Goal: Find specific page/section: Find specific page/section

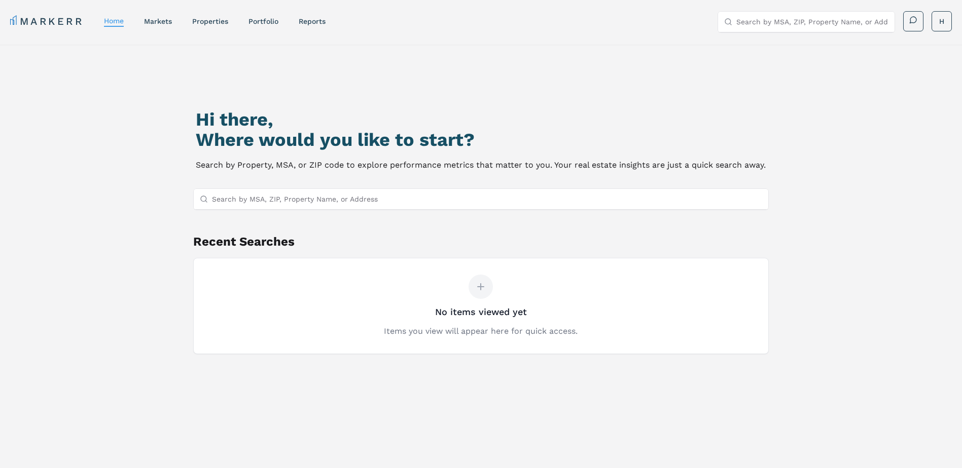
click at [248, 205] on input "Search by MSA, ZIP, Property Name, or Address" at bounding box center [487, 199] width 550 height 20
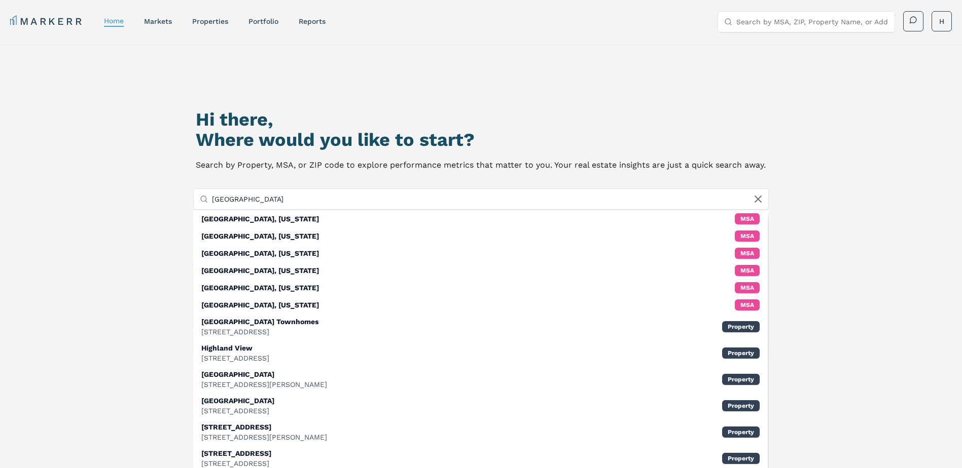
click at [266, 203] on input "[GEOGRAPHIC_DATA]" at bounding box center [487, 199] width 550 height 20
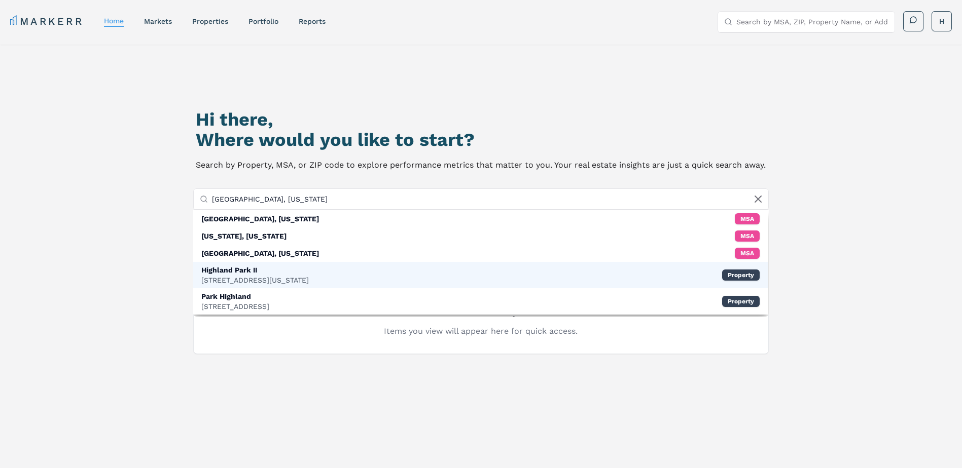
type input "[GEOGRAPHIC_DATA], [US_STATE]"
click at [234, 279] on div "[STREET_ADDRESS][US_STATE]" at bounding box center [254, 280] width 107 height 10
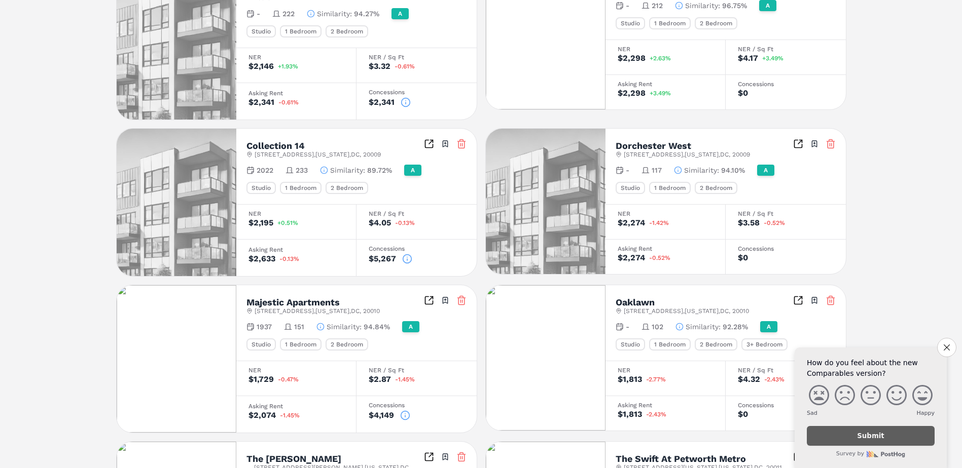
scroll to position [288, 0]
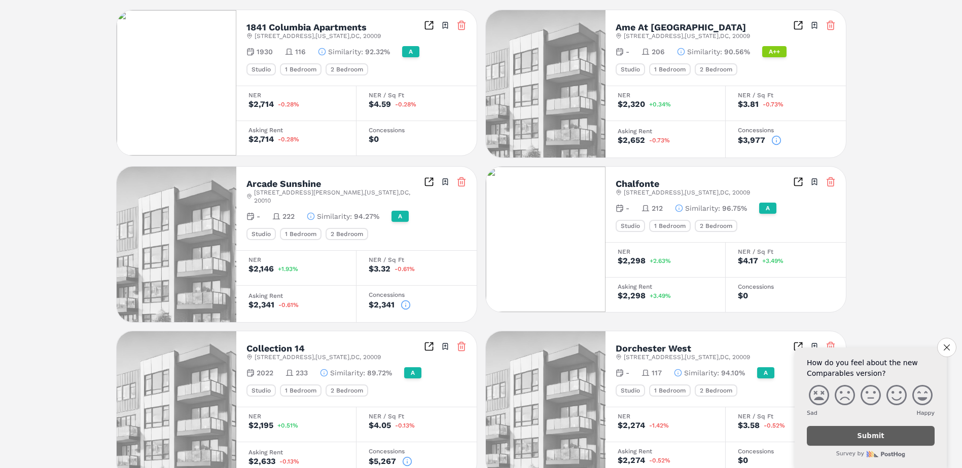
click at [777, 139] on icon at bounding box center [776, 140] width 10 height 10
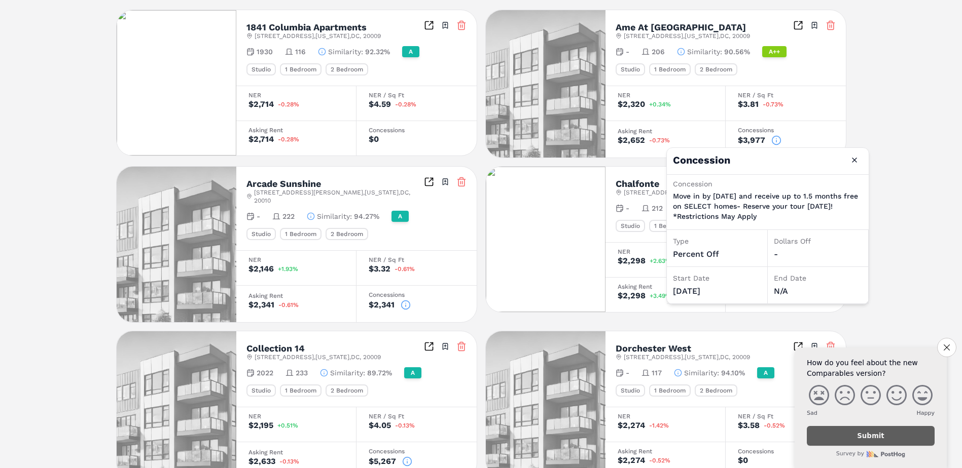
click at [405, 300] on icon at bounding box center [405, 305] width 10 height 10
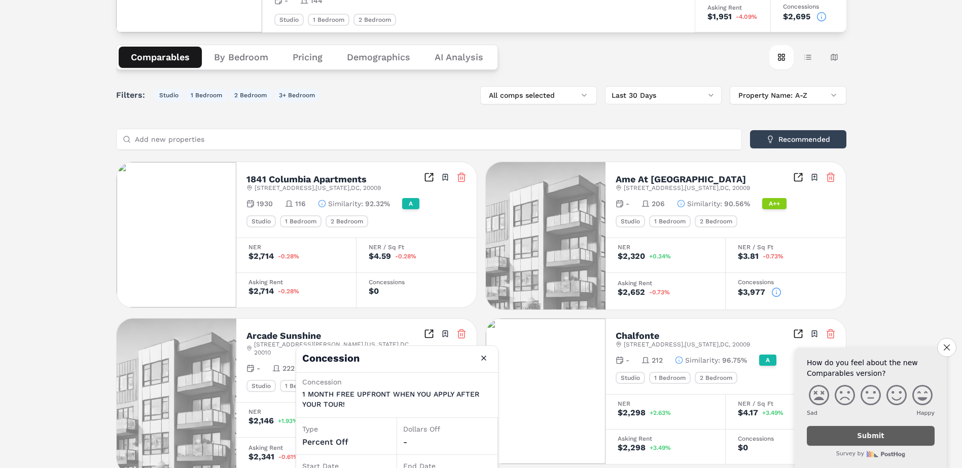
scroll to position [85, 0]
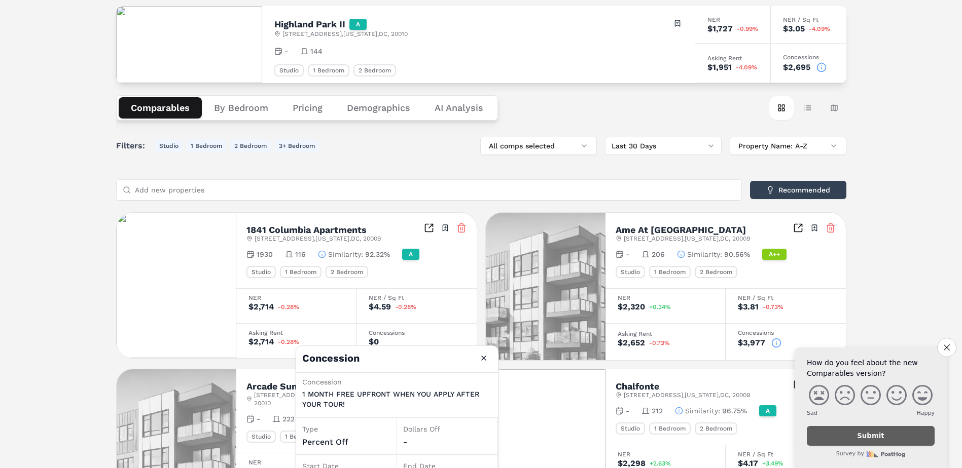
drag, startPoint x: 253, startPoint y: 108, endPoint x: 272, endPoint y: 111, distance: 18.9
click at [254, 108] on button "By Bedroom" at bounding box center [241, 107] width 79 height 21
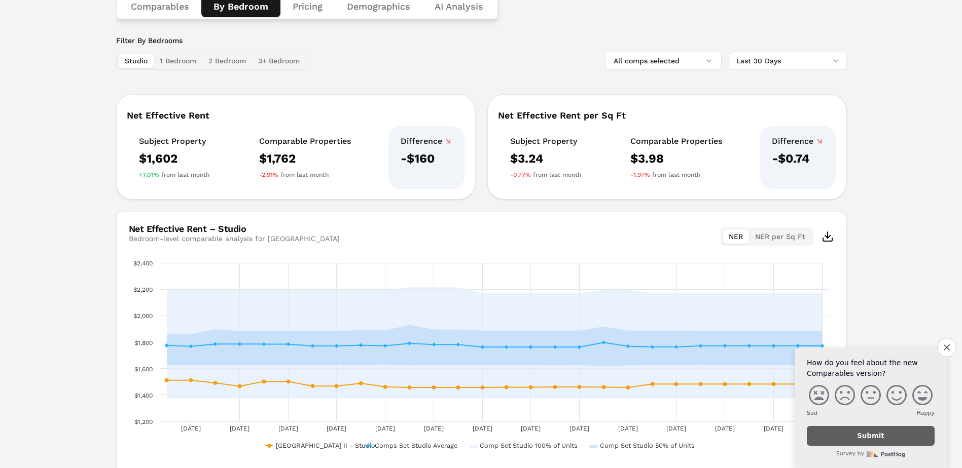
scroll to position [230, 0]
